Goal: Transaction & Acquisition: Purchase product/service

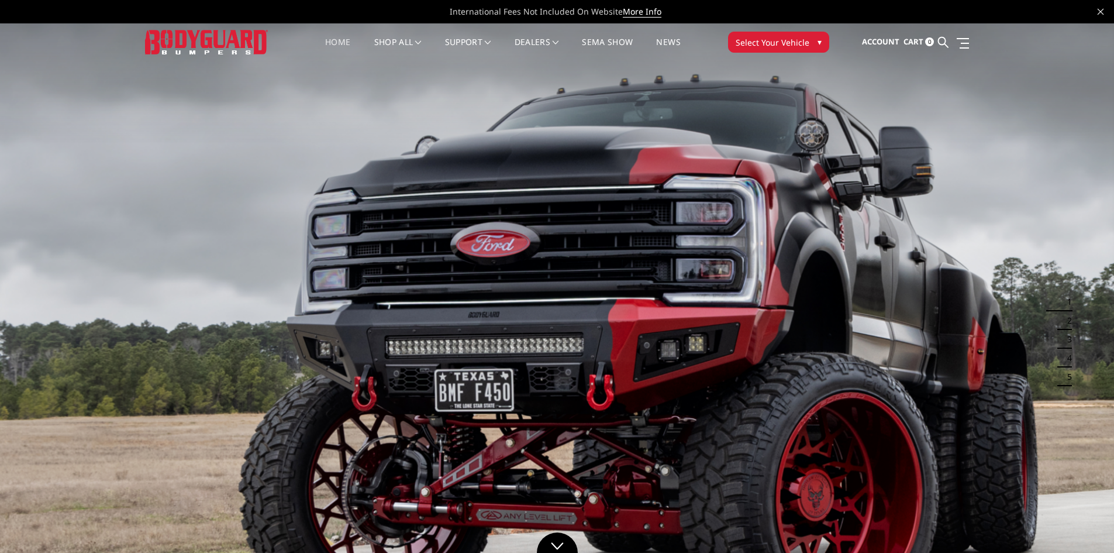
click at [784, 40] on span "Select Your Vehicle" at bounding box center [773, 42] width 74 height 12
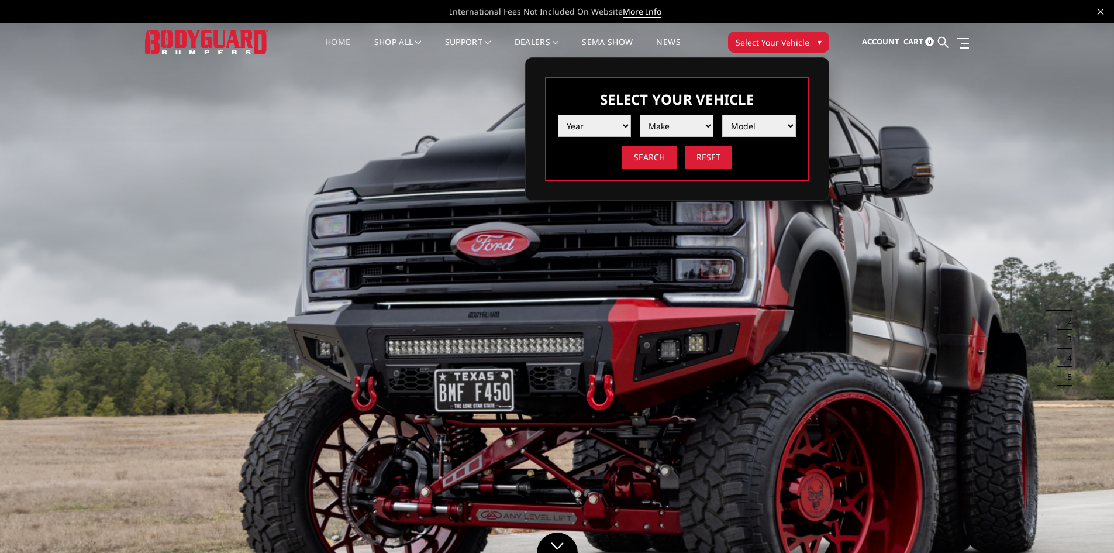
click at [628, 125] on select "Year [DATE] 2024 2023 2022 2021 2020 2019 2018 2017 2016 2015 2014 2013 2012 20…" at bounding box center [595, 126] width 74 height 22
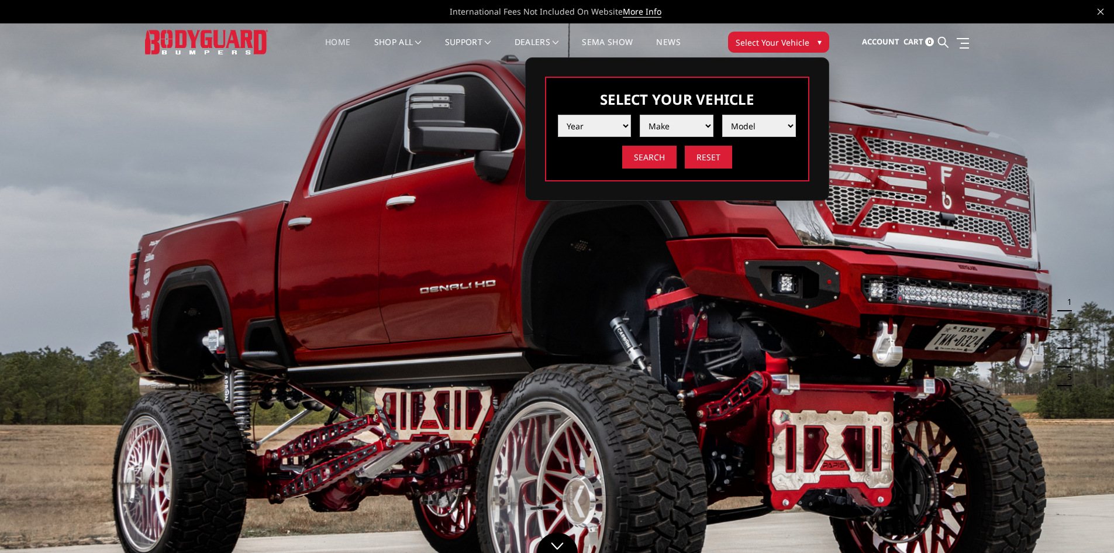
select select "yr_2025"
click at [558, 115] on select "Year [DATE] 2024 2023 2022 2021 2020 2019 2018 2017 2016 2015 2014 2013 2012 20…" at bounding box center [595, 126] width 74 height 22
click at [680, 128] on select "Make Chevrolet Ford GMC Ram Toyota" at bounding box center [677, 126] width 74 height 22
select select "mk_ram"
click at [640, 115] on select "Make Chevrolet Ford GMC Ram Toyota" at bounding box center [677, 126] width 74 height 22
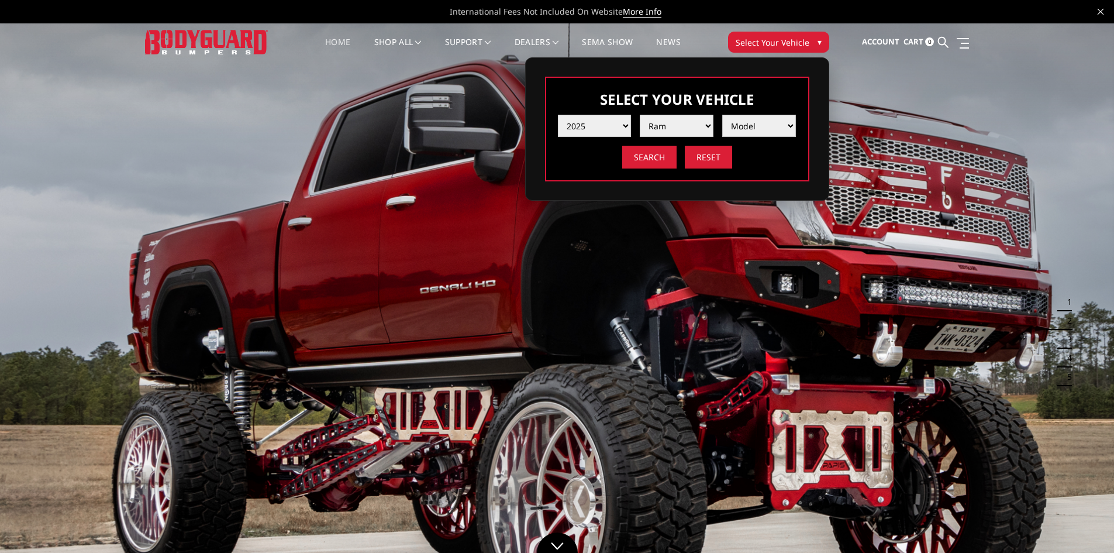
click at [763, 125] on select "Model 1500 6-Lug 1500 Rebel 2500 / 3500 4500 / 5500 RHO" at bounding box center [759, 126] width 74 height 22
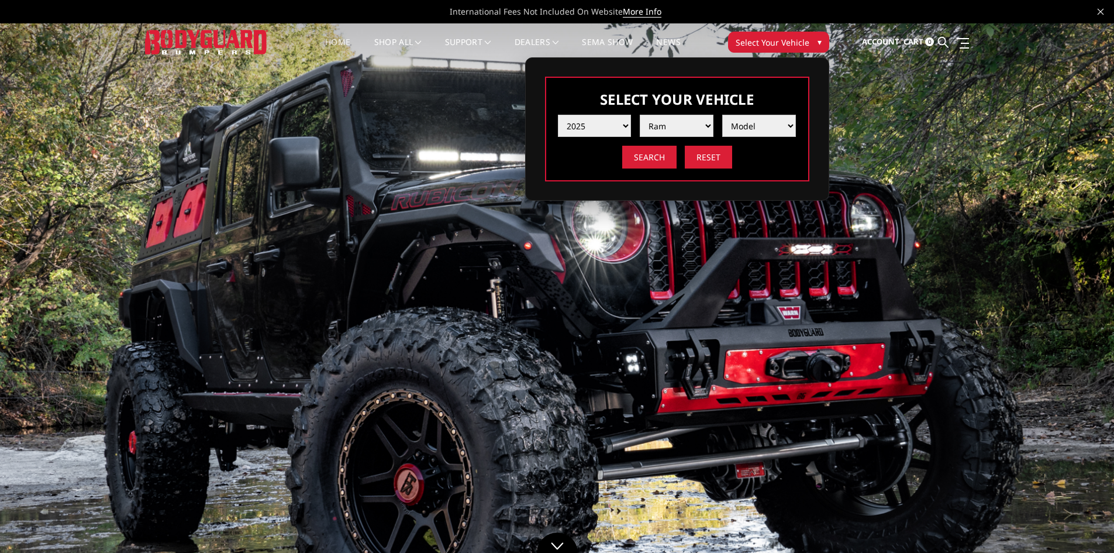
select select "md_2500-3500"
click at [722, 115] on select "Model 1500 6-Lug 1500 Rebel 2500 / 3500 4500 / 5500 RHO" at bounding box center [759, 126] width 74 height 22
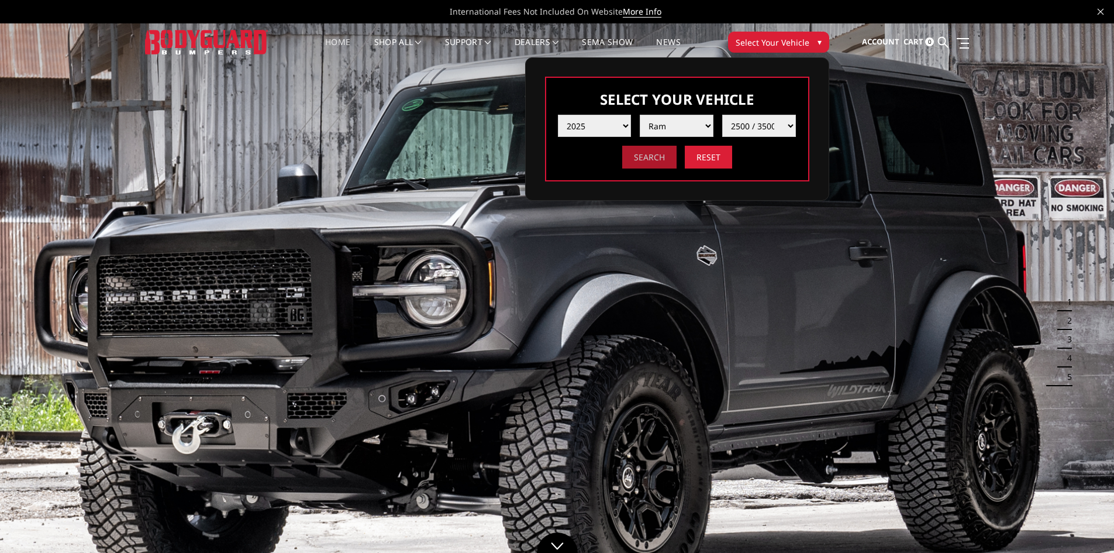
click at [656, 163] on input "Search" at bounding box center [649, 157] width 54 height 23
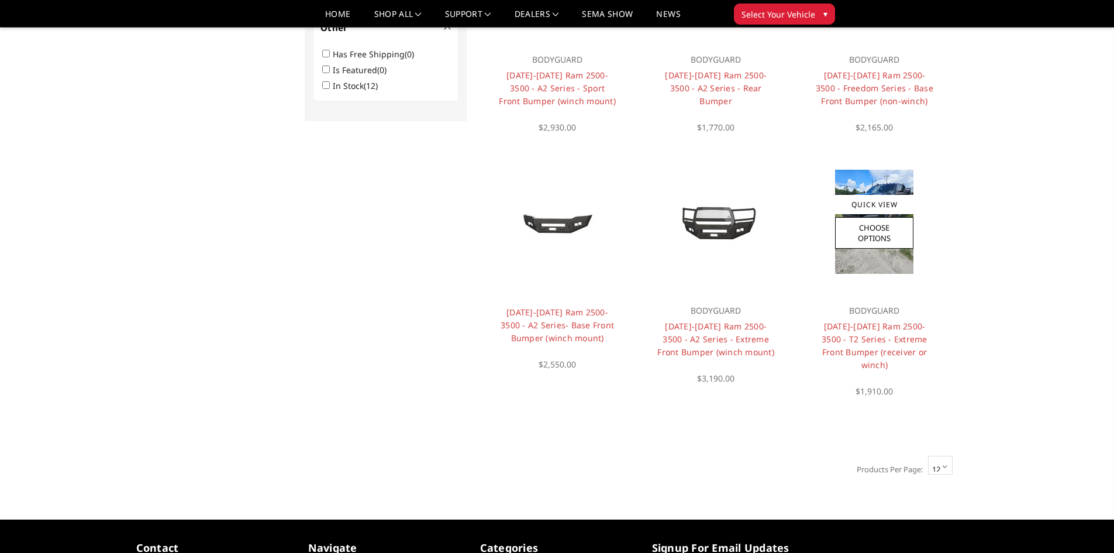
scroll to position [760, 0]
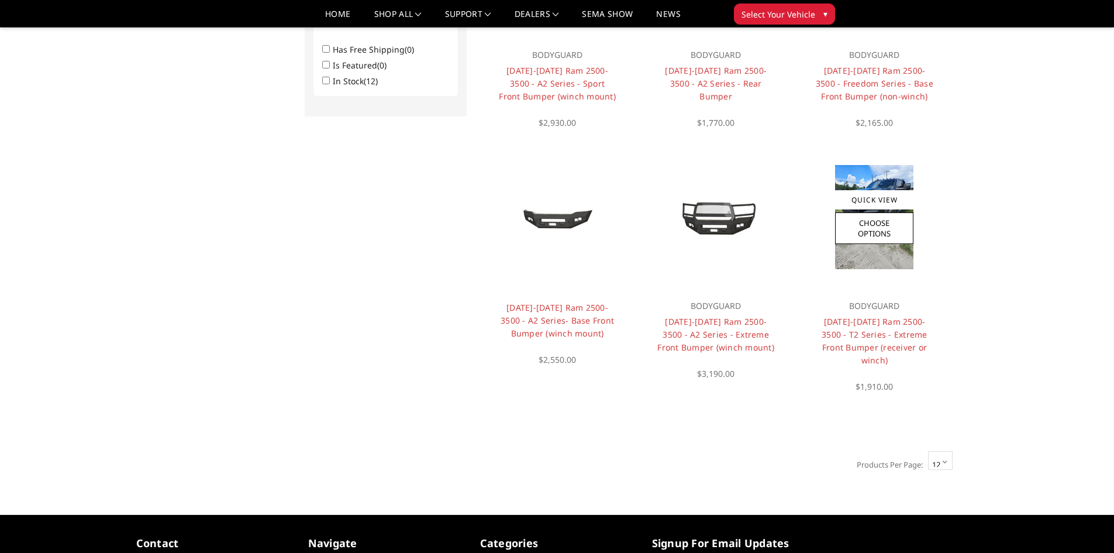
click at [891, 328] on h4 "2019-2025 Ram 2500-3500 - T2 Series - Extreme Front Bumper (receiver or winch)" at bounding box center [875, 340] width 118 height 51
click at [886, 190] on link "Quick View" at bounding box center [874, 199] width 78 height 19
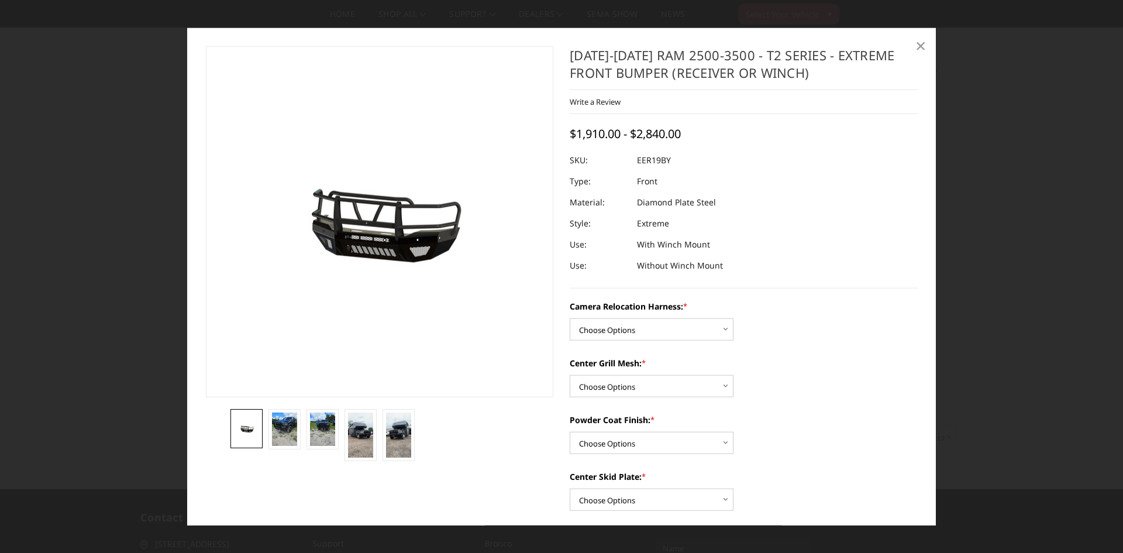
click at [921, 47] on span "×" at bounding box center [920, 45] width 11 height 25
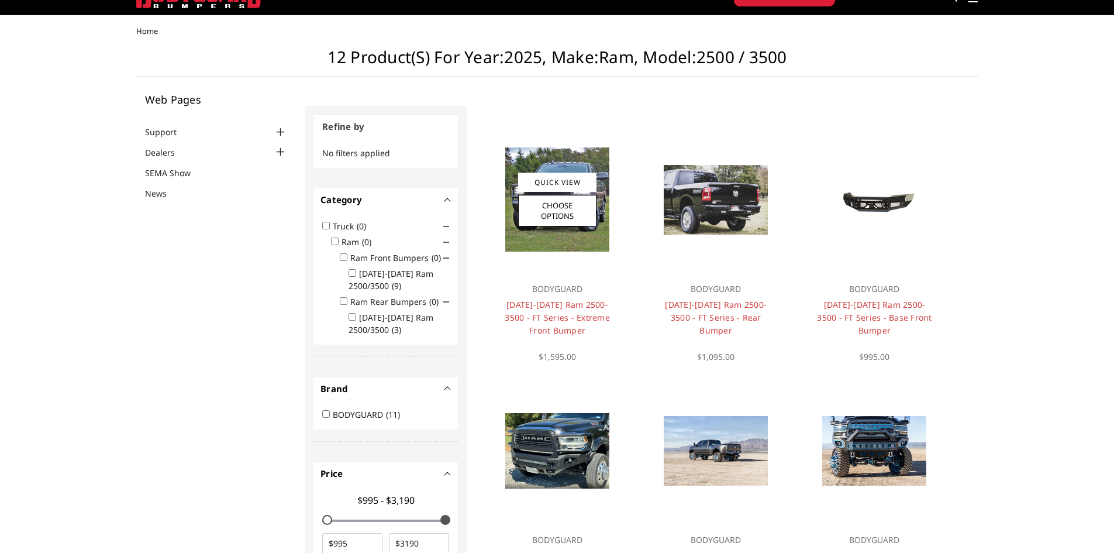
scroll to position [0, 0]
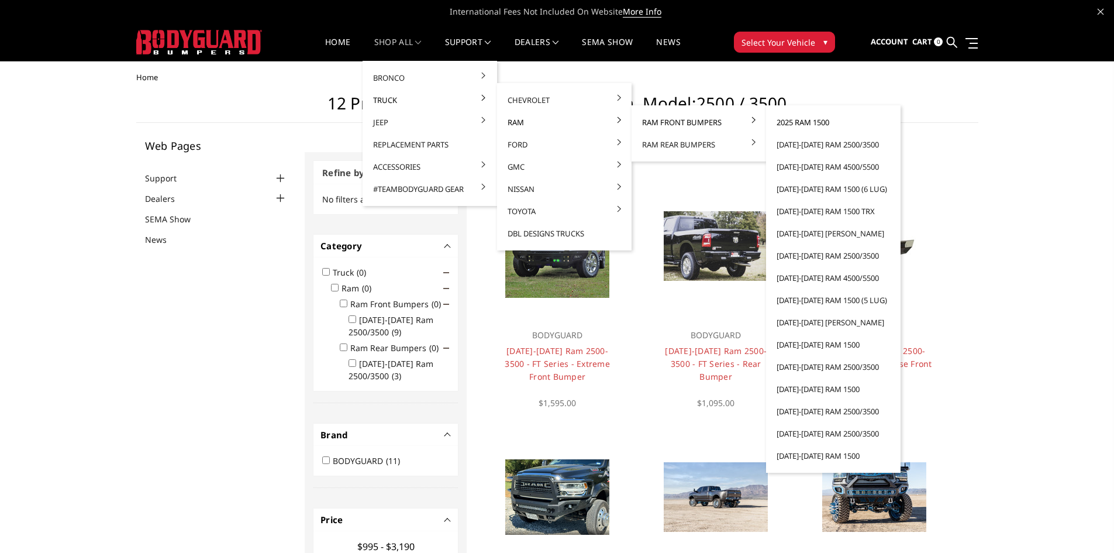
click at [819, 122] on link "2025 Ram 1500" at bounding box center [833, 122] width 125 height 22
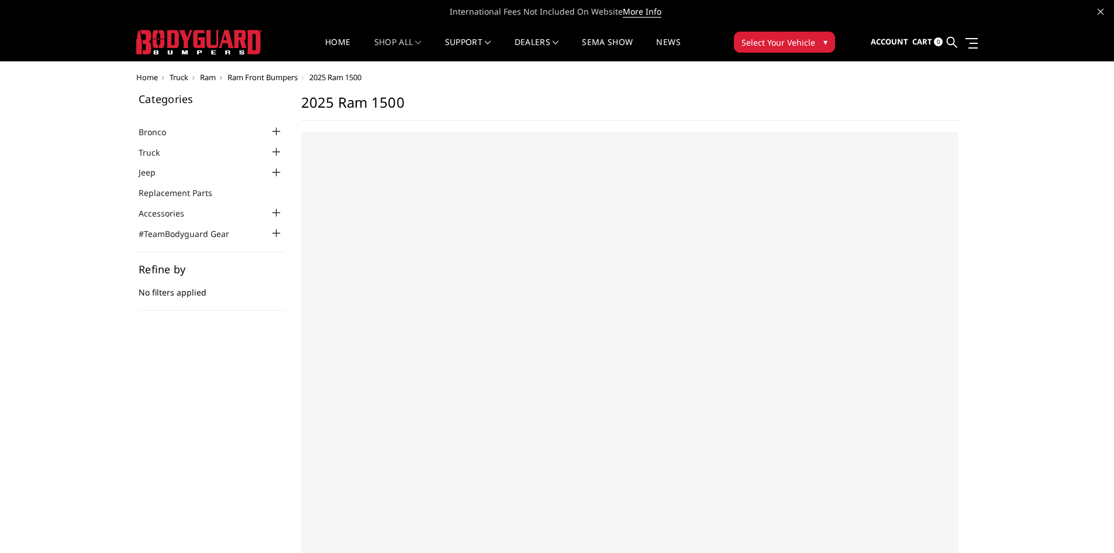
select select "US"
